Goal: Find specific page/section: Find specific page/section

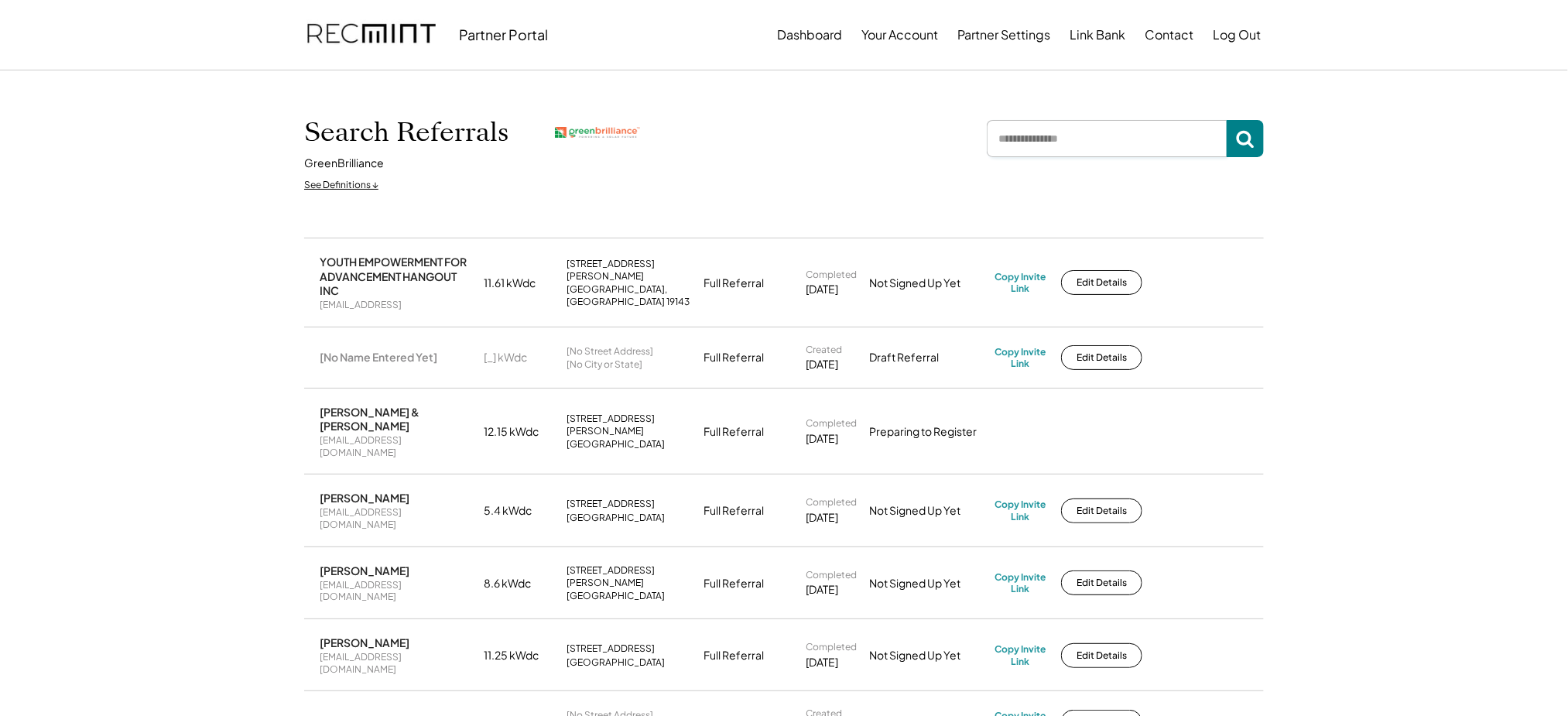
click at [1067, 156] on input "input" at bounding box center [1106, 138] width 240 height 37
type input "******"
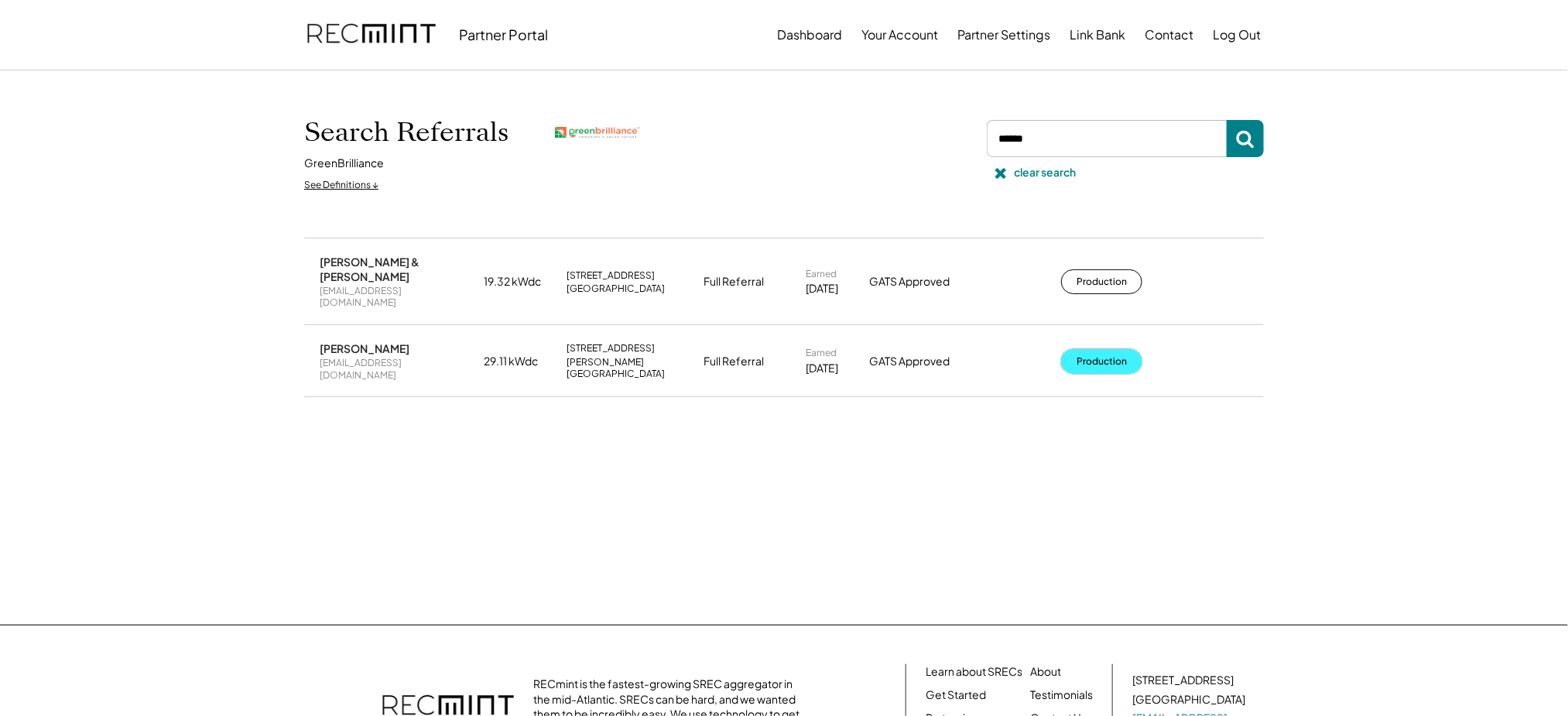
click at [1101, 349] on button "Production" at bounding box center [1102, 362] width 82 height 25
